Goal: Navigation & Orientation: Find specific page/section

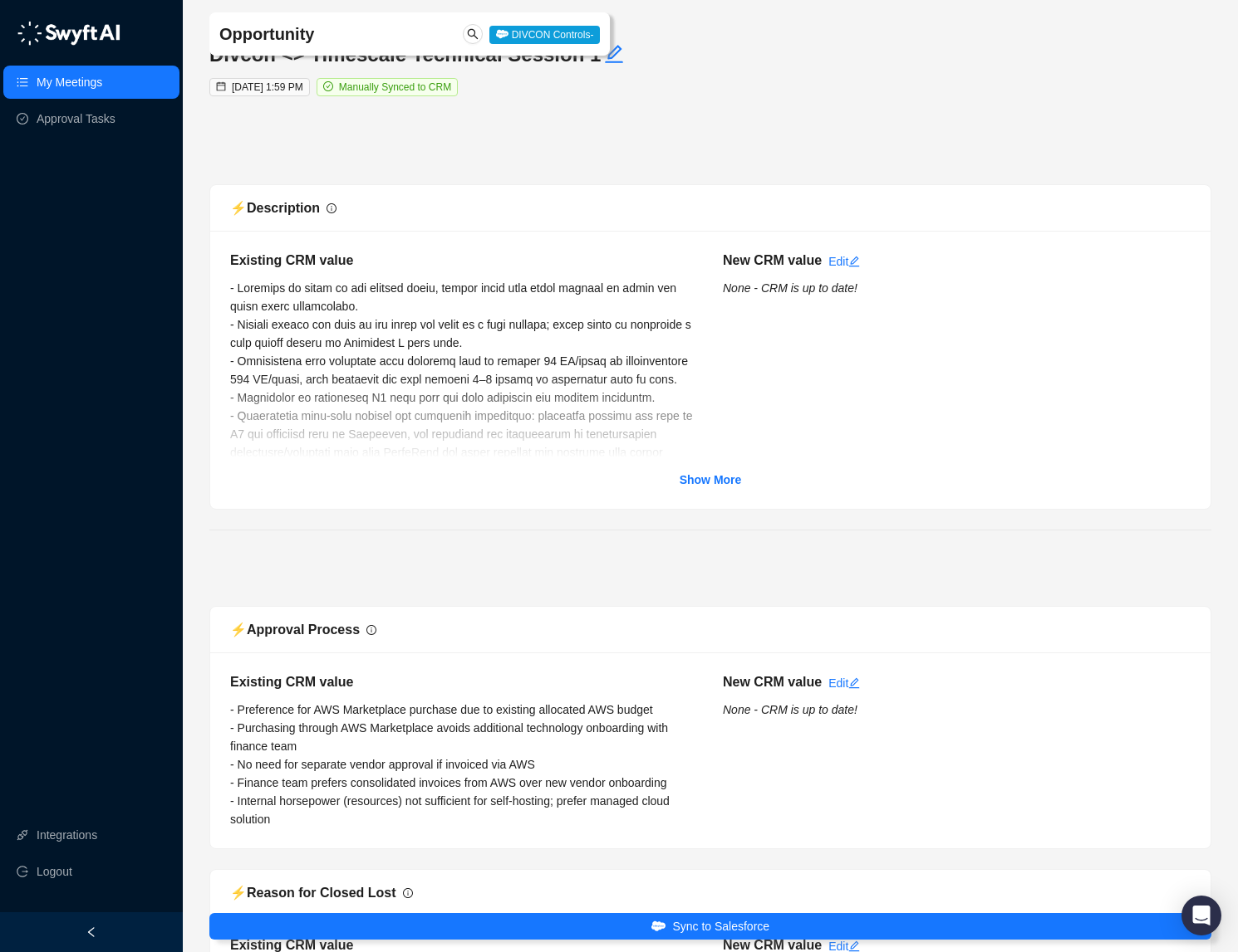
scroll to position [1226, 0]
